Goal: Find specific page/section: Find specific page/section

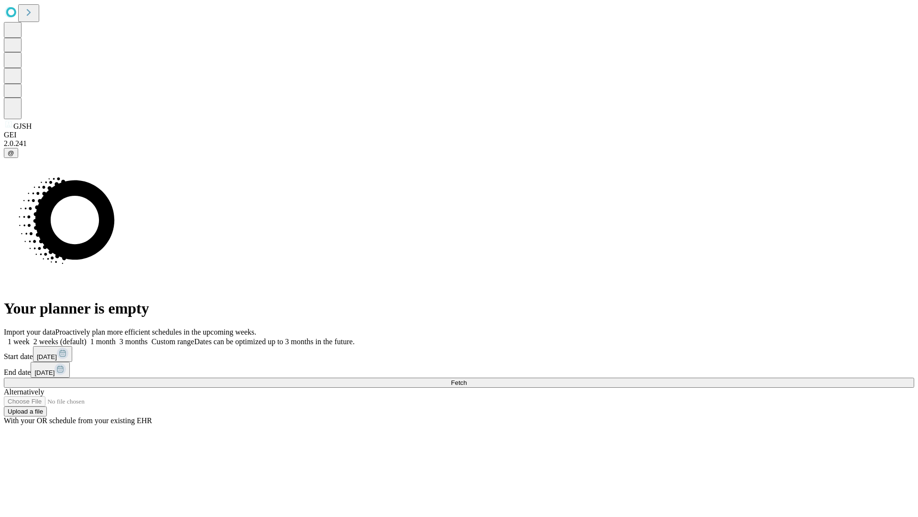
click at [467, 379] on span "Fetch" at bounding box center [459, 382] width 16 height 7
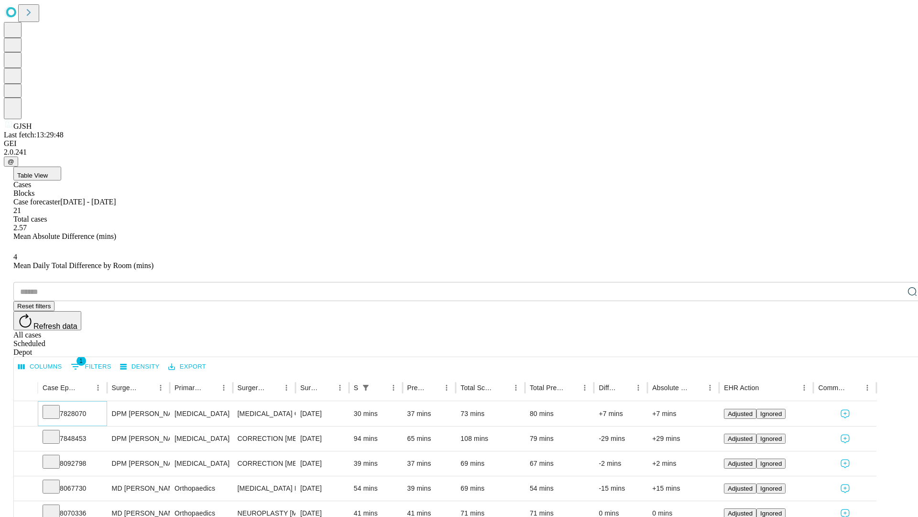
click at [56, 406] on icon at bounding box center [51, 411] width 10 height 10
